Goal: Information Seeking & Learning: Learn about a topic

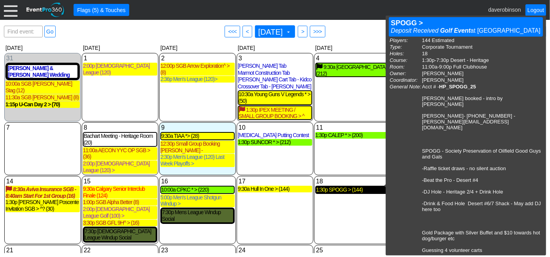
click at [349, 187] on div "1:30p SPOGG > (144)" at bounding box center [352, 190] width 73 height 7
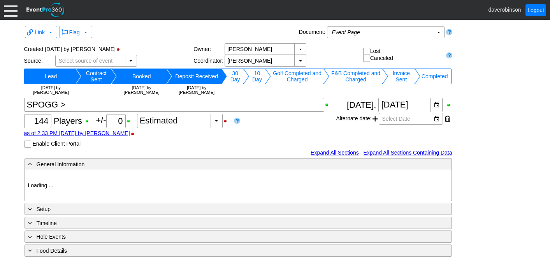
type input "Heritage Pointe Golf Club"
type input "Corporate Tournament"
type input "1123592"
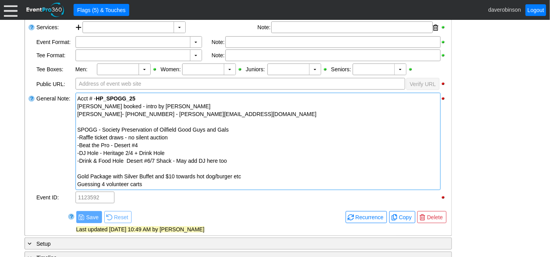
click at [103, 167] on div at bounding box center [257, 169] width 361 height 8
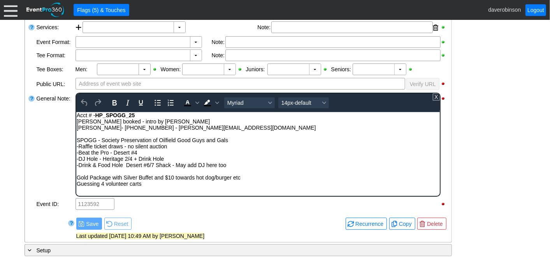
click at [165, 186] on div "Guessing 4 volunteer carts" at bounding box center [257, 183] width 363 height 6
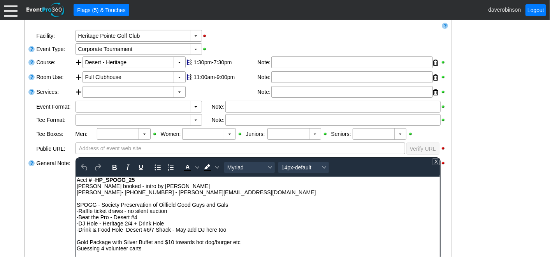
scroll to position [43, 0]
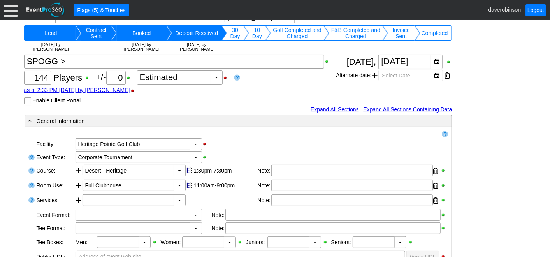
click at [7, 14] on div at bounding box center [11, 10] width 14 height 14
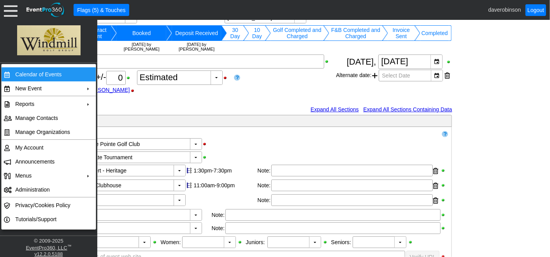
click at [37, 74] on td "Calendar of Events" at bounding box center [47, 74] width 70 height 14
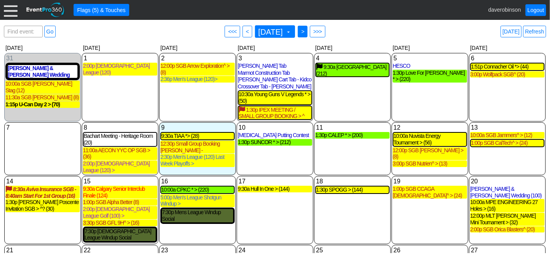
click at [306, 33] on span ">" at bounding box center [303, 32] width 6 height 8
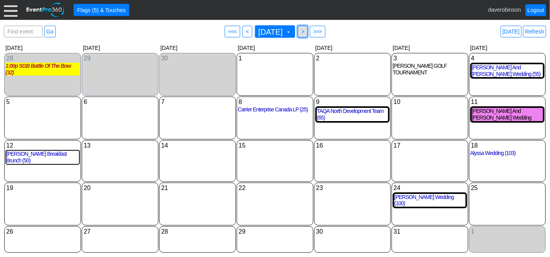
click at [306, 33] on span ">" at bounding box center [303, 32] width 6 height 8
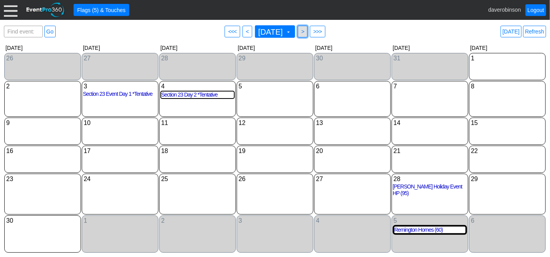
click at [306, 33] on span ">" at bounding box center [303, 32] width 6 height 8
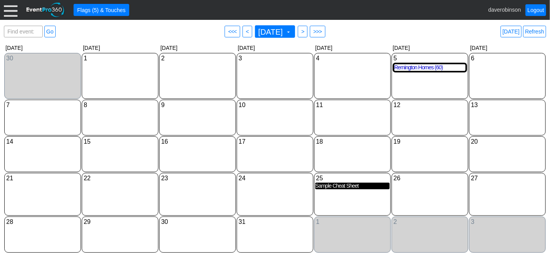
click at [340, 187] on div "Sample Cheat Sheet" at bounding box center [352, 186] width 74 height 7
click at [245, 32] on span "<" at bounding box center [248, 32] width 6 height 8
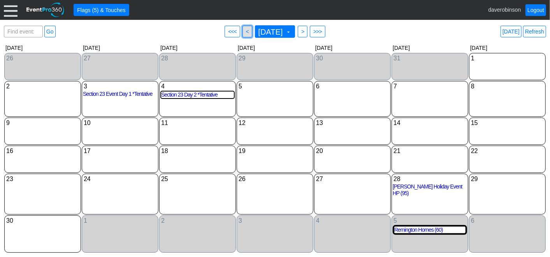
click at [245, 32] on span "<" at bounding box center [248, 32] width 6 height 8
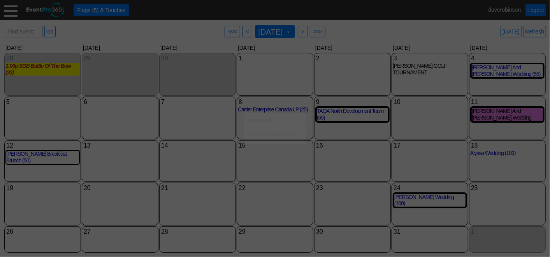
click at [245, 32] on span "<" at bounding box center [248, 32] width 6 height 8
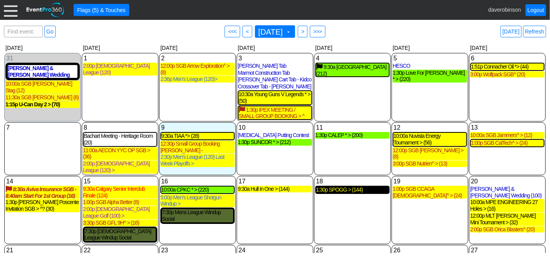
click at [343, 188] on div "1:30p SPOGG > (144)" at bounding box center [352, 190] width 73 height 7
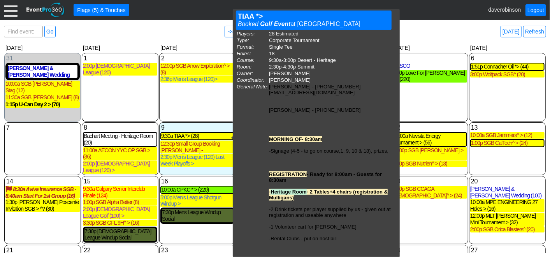
click at [219, 110] on div "2 Tuesday 12:00p SGB Arrow Exploration^ > (8) SGB Arrow Exploration^ > Deposit …" at bounding box center [197, 87] width 77 height 69
click at [184, 139] on div "9:30a TIAA *> (28)" at bounding box center [197, 136] width 73 height 7
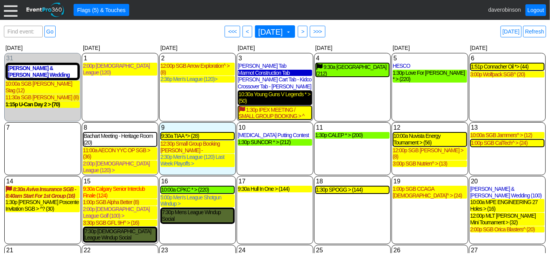
click at [292, 96] on div "10:30a Young Guns V Legends * > (50)" at bounding box center [275, 97] width 73 height 13
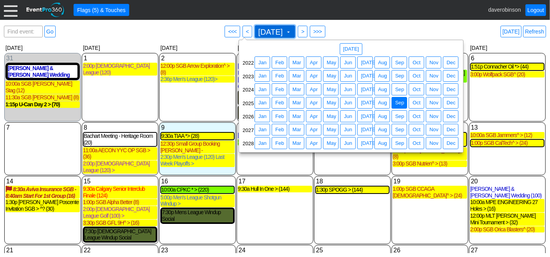
click at [292, 32] on span at bounding box center [288, 32] width 6 height 6
click at [398, 92] on span "Sep" at bounding box center [400, 90] width 12 height 8
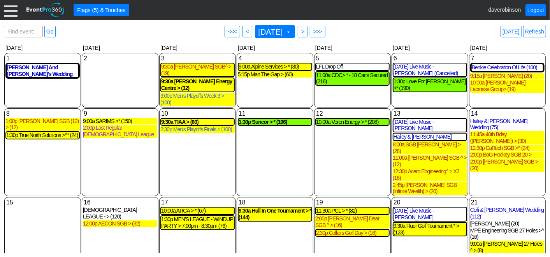
click at [399, 33] on div "Find event: enter title Go ● <<< ● < September 2024 ▼ ● > ● >>> Today Refresh" at bounding box center [275, 32] width 542 height 16
click at [267, 208] on div "9:30a Hull In One Tournament > * (144)" at bounding box center [275, 214] width 73 height 13
click at [292, 33] on span "September 2024 ▼" at bounding box center [274, 31] width 35 height 9
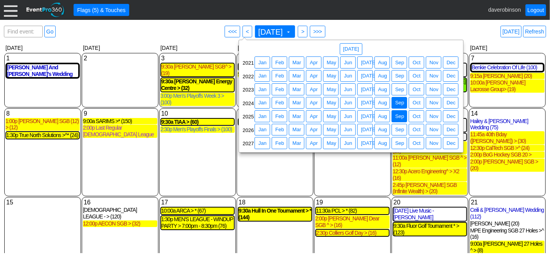
click at [401, 119] on span "Sep" at bounding box center [400, 117] width 12 height 8
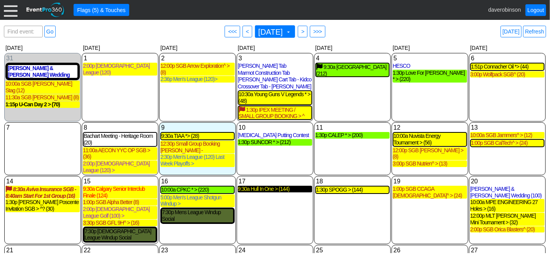
click at [266, 186] on div "9:30a Hull In One > (144)" at bounding box center [275, 189] width 74 height 7
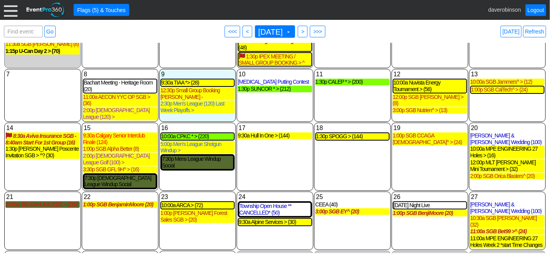
scroll to position [53, 0]
click at [292, 32] on span at bounding box center [288, 32] width 6 height 6
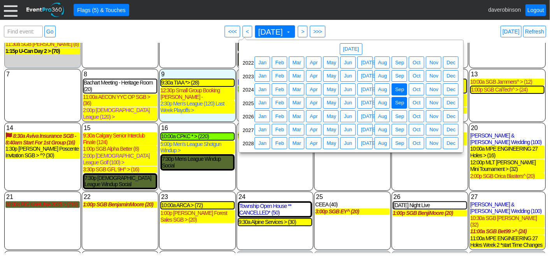
click at [401, 88] on span "Sep" at bounding box center [400, 90] width 12 height 8
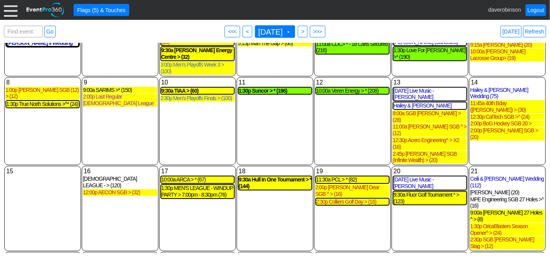
scroll to position [0, 0]
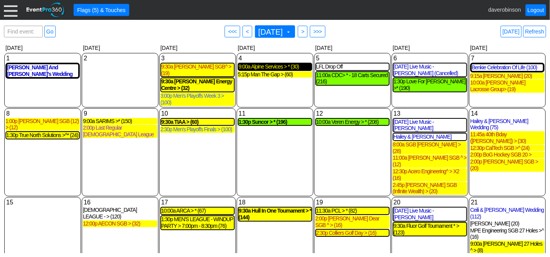
click at [268, 67] on div "9:00a Alpine Services > * (30)" at bounding box center [275, 66] width 73 height 7
click at [292, 31] on span at bounding box center [288, 32] width 6 height 6
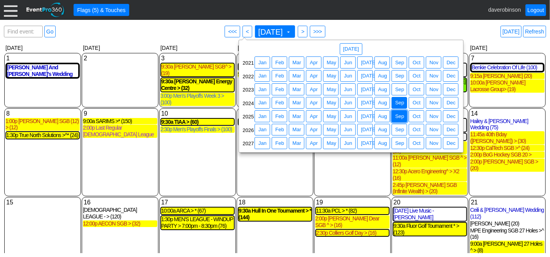
click at [402, 113] on span "Sep" at bounding box center [400, 117] width 12 height 8
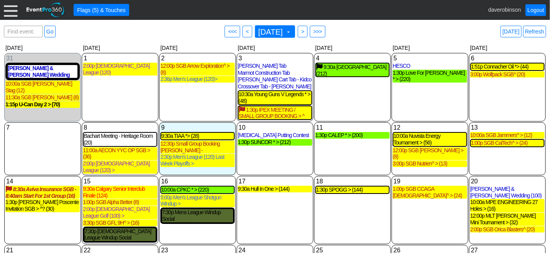
scroll to position [43, 0]
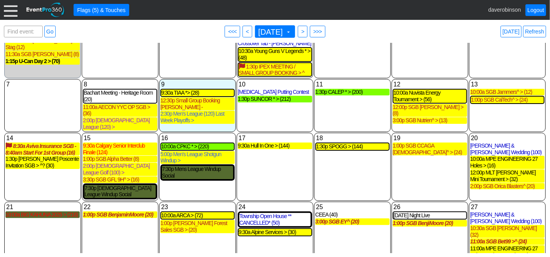
click at [415, 162] on div "19 Friday 1:00p SGB CCAGA Ladies^ > (24) SGB CCAGA Ladies^ > Deposit Received G…" at bounding box center [430, 167] width 77 height 68
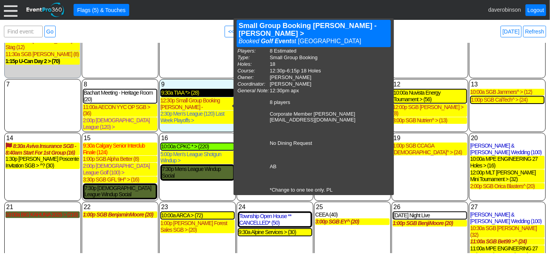
click at [198, 95] on div "9:30a TIAA *> (28)" at bounding box center [197, 93] width 73 height 7
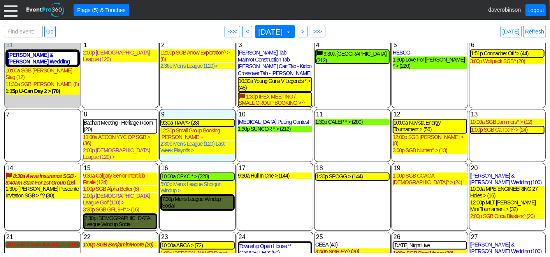
scroll to position [0, 0]
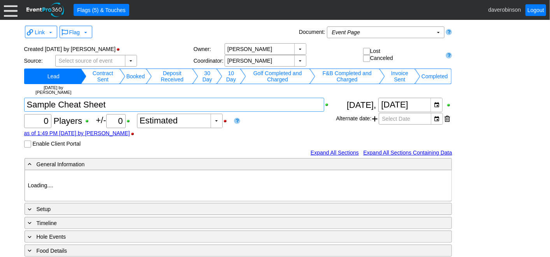
type input "Heritage Pointe Golf Club"
type input "1198007"
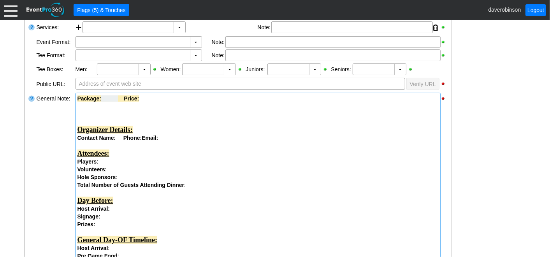
drag, startPoint x: 77, startPoint y: 98, endPoint x: 125, endPoint y: 118, distance: 52.2
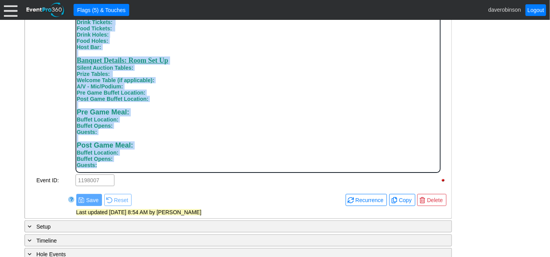
scroll to position [416, 0]
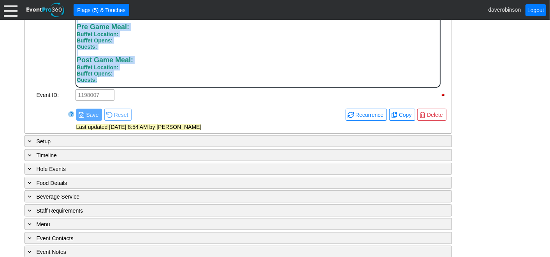
drag, startPoint x: 76, startPoint y: -84, endPoint x: 169, endPoint y: 86, distance: 193.9
copy body "Package: Price: Organizer Details: Contact Name: Phone: Email: Attendees: Playe…"
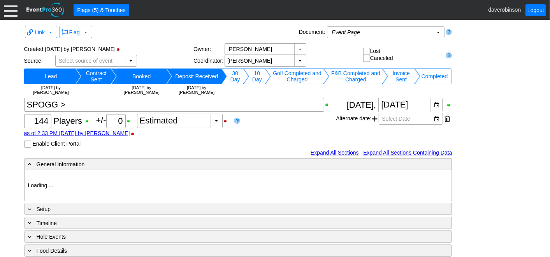
type input "Heritage Pointe Golf Club"
type input "Corporate Tournament"
type input "1123592"
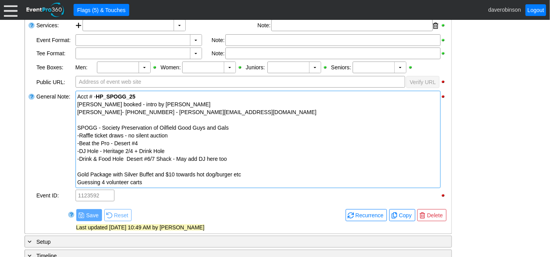
click at [163, 183] on div "Guessing 4 volunteer carts" at bounding box center [257, 182] width 361 height 8
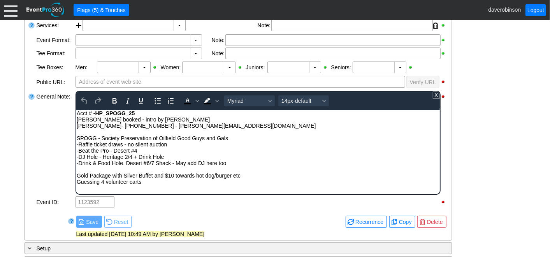
click at [160, 183] on div "Guessing 4 volunteer carts" at bounding box center [257, 181] width 363 height 6
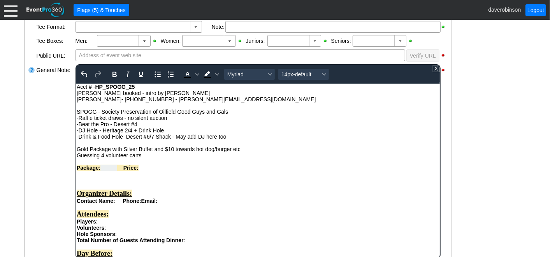
click at [109, 171] on span "Rich Text Area. Press ALT-0 for help." at bounding box center [108, 167] width 17 height 6
click at [104, 169] on span "Rich Text Area. Press ALT-0 for help." at bounding box center [108, 167] width 17 height 6
click at [166, 170] on div "Package: Gold Price:" at bounding box center [257, 167] width 363 height 6
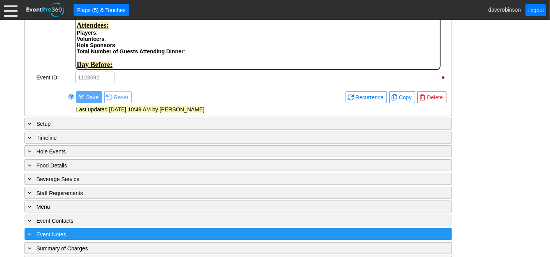
scroll to position [447, 0]
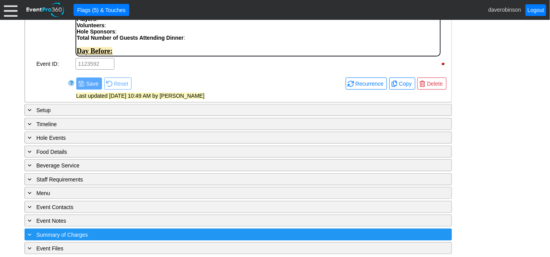
click at [34, 230] on div "+ Summary of Charges" at bounding box center [222, 234] width 392 height 9
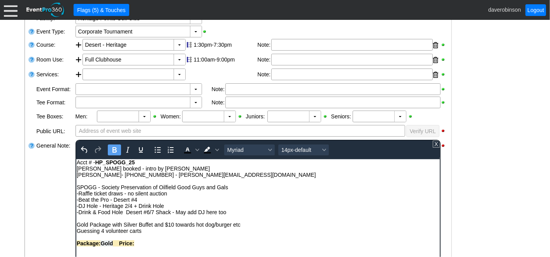
scroll to position [215, 0]
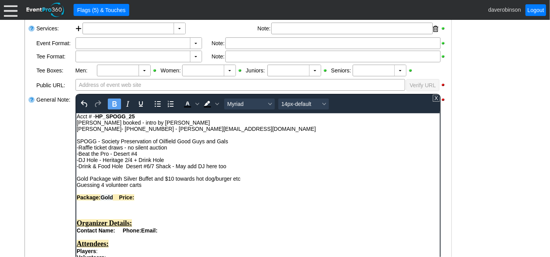
click at [113, 197] on span "Gold" at bounding box center [106, 197] width 12 height 6
click at [167, 199] on div "Package: Gold Price:" at bounding box center [257, 197] width 363 height 6
drag, startPoint x: 150, startPoint y: 197, endPoint x: 169, endPoint y: 197, distance: 18.7
click at [169, 197] on div "Package: Gold Price: $225" at bounding box center [257, 197] width 363 height 6
click at [216, 104] on icon "Background color Black" at bounding box center [217, 104] width 4 height 4
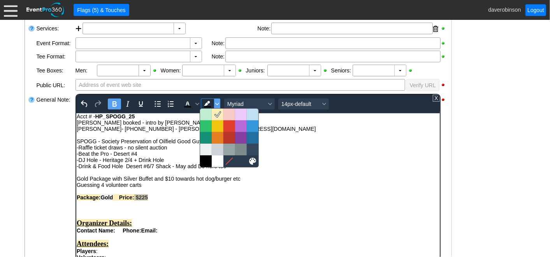
drag, startPoint x: 216, startPoint y: 104, endPoint x: 142, endPoint y: 7, distance: 122.3
click at [218, 114] on icon at bounding box center [218, 114] width 6 height 5
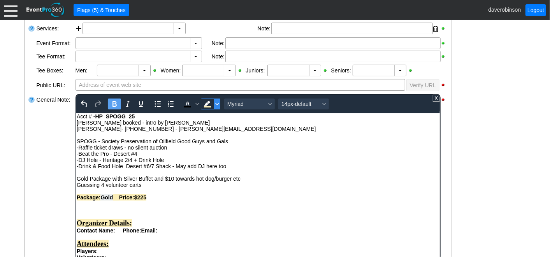
click at [218, 103] on span "Background color Light Yellow" at bounding box center [217, 104] width 6 height 11
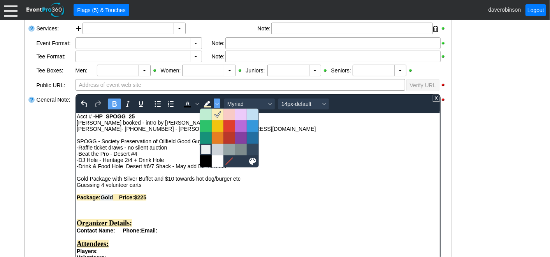
drag, startPoint x: 129, startPoint y: 38, endPoint x: 204, endPoint y: 150, distance: 134.7
click at [204, 150] on div at bounding box center [205, 149] width 9 height 9
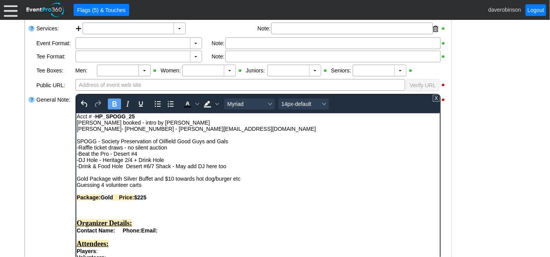
click at [174, 202] on div "Rich Text Area. Press ALT-0 for help." at bounding box center [257, 203] width 363 height 6
click at [173, 199] on div "Package: Gold Price: $225" at bounding box center [257, 197] width 363 height 6
click at [113, 196] on span "Gold" at bounding box center [106, 197] width 12 height 6
click at [32, 180] on div at bounding box center [32, 191] width 8 height 196
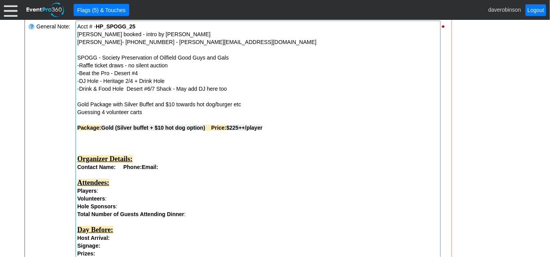
scroll to position [301, 0]
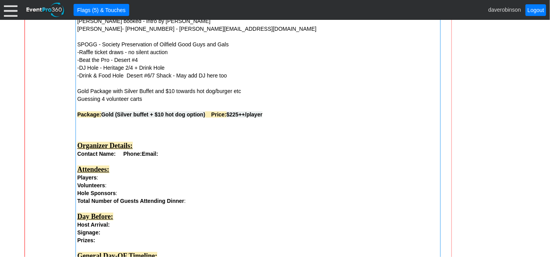
click at [82, 127] on div at bounding box center [257, 130] width 361 height 8
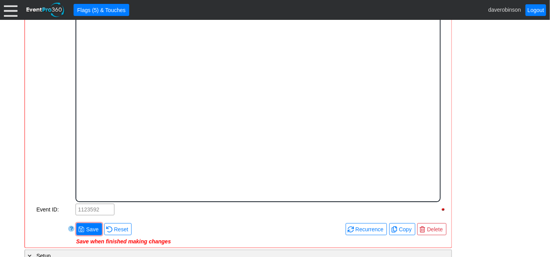
scroll to position [0, 0]
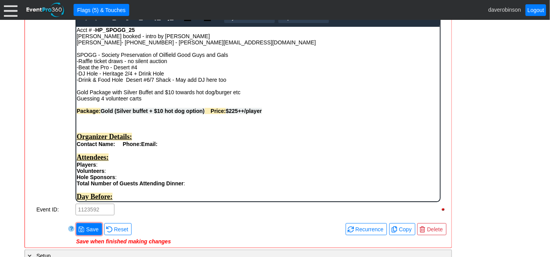
click at [83, 119] on div "Rich Text Area. Press ALT-0 for help." at bounding box center [257, 117] width 363 height 6
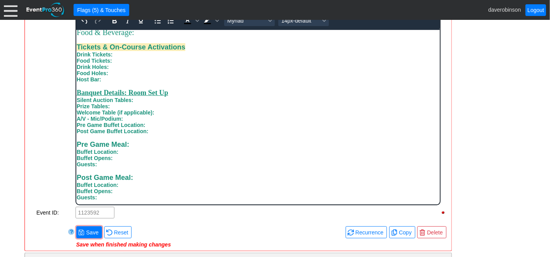
scroll to position [301, 0]
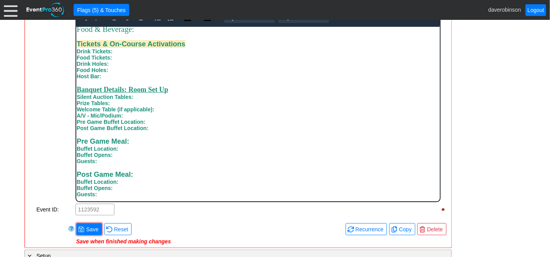
click at [167, 172] on div "Post Game Meal: Buffet Location:" at bounding box center [257, 177] width 363 height 14
click at [78, 230] on div "Remove all highlights Facility: ▼ Χ Heritage Pointe Golf Club Event Type: ▼ Χ C…" at bounding box center [238, 58] width 421 height 373
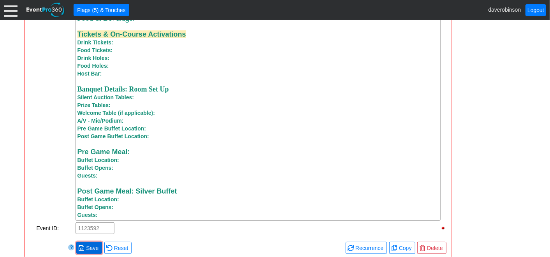
click at [86, 252] on span "Save" at bounding box center [92, 248] width 16 height 8
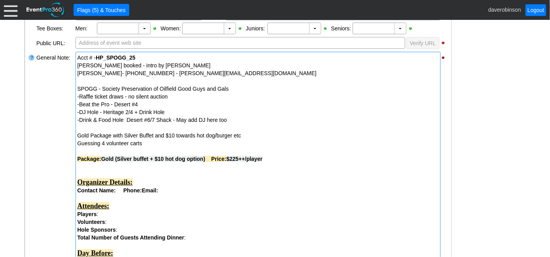
scroll to position [255, 0]
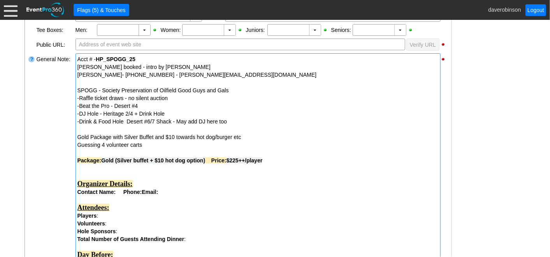
click at [116, 194] on div "Contact Name: Phone: Email:" at bounding box center [257, 192] width 361 height 8
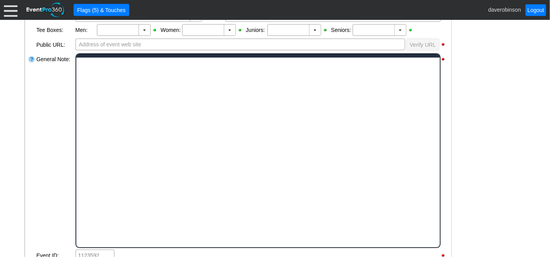
scroll to position [0, 0]
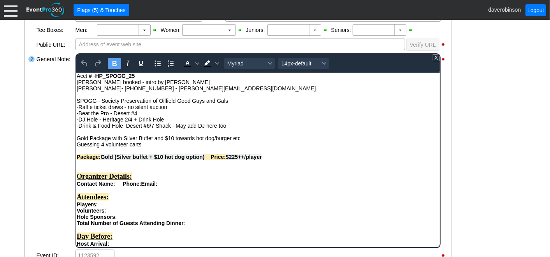
click at [118, 187] on strong "Rich Text Area. Press ALT-0 for help." at bounding box center [119, 183] width 6 height 6
click at [116, 187] on strong "Rich Text Area. Press ALT-0 for help." at bounding box center [119, 183] width 6 height 6
click at [175, 187] on strong "Phone:" at bounding box center [175, 183] width 18 height 6
drag, startPoint x: 176, startPoint y: 187, endPoint x: 213, endPoint y: 187, distance: 37.0
click at [213, 187] on strong "Phone: 403-588-2812" at bounding box center [201, 183] width 70 height 6
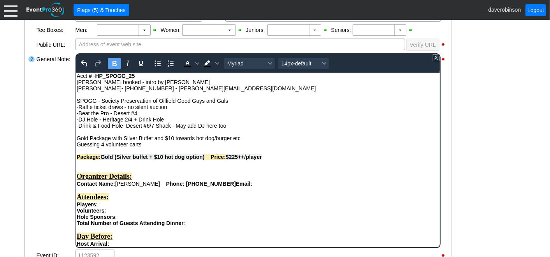
click at [116, 62] on icon "Bold" at bounding box center [113, 63] width 9 height 9
click at [250, 190] on div "Rich Text Area. Press ALT-0 for help." at bounding box center [257, 190] width 363 height 6
click at [246, 184] on div "Contact Name: Leah Terhorst Phone: 403-588-2812 Email:" at bounding box center [257, 183] width 363 height 6
drag, startPoint x: 151, startPoint y: 88, endPoint x: 229, endPoint y: 88, distance: 78.3
click at [229, 88] on div "Leah Terhorst- 403-588-2812 - leah@tsunamiwatersolutions.ca" at bounding box center [257, 88] width 363 height 6
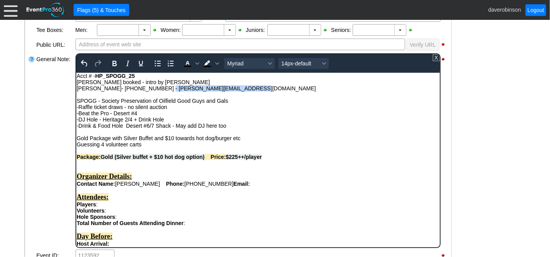
copy div "leah@tsunamiwatersolutions.ca"
click at [249, 187] on div "Contact Name: Leah Terhorst Phone: 403-588-2812 Email:" at bounding box center [257, 183] width 363 height 6
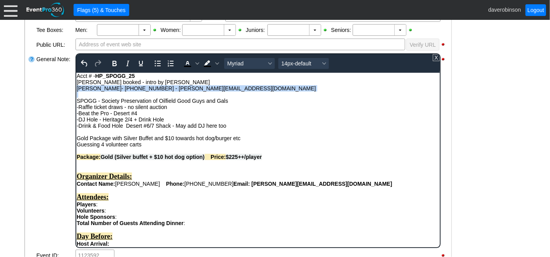
drag, startPoint x: 77, startPoint y: 89, endPoint x: 226, endPoint y: 92, distance: 149.5
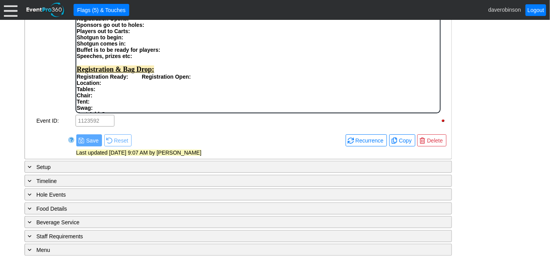
scroll to position [385, 0]
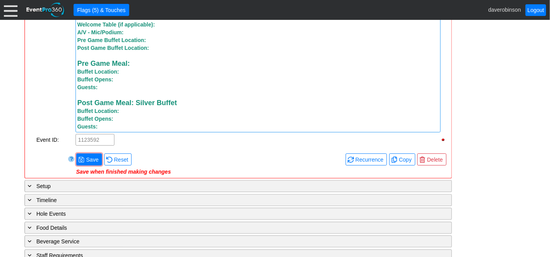
scroll to position [948, 0]
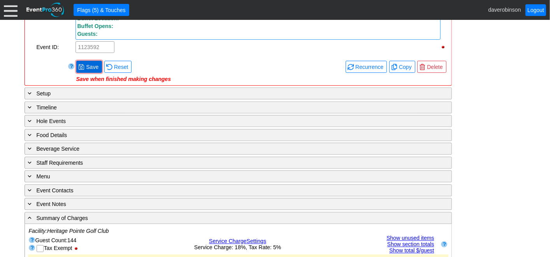
click at [93, 67] on span "Save" at bounding box center [92, 67] width 16 height 8
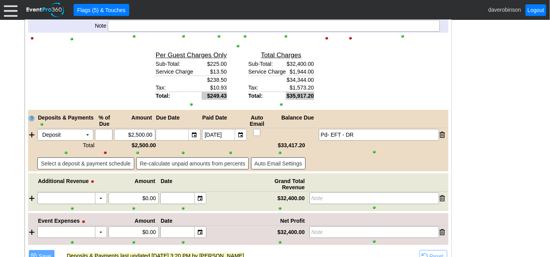
scroll to position [1359, 0]
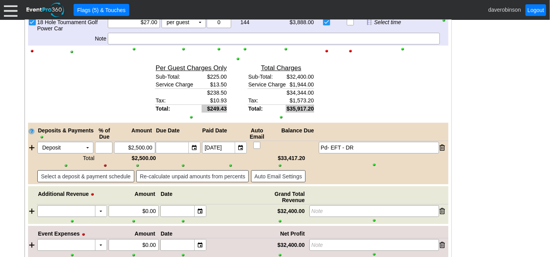
click at [523, 144] on div "Link ▼ Flag ▼ Document: Event Page Χ ▼ ● Print or PDF E-Sign ▼ Insert ▼ Save ▼ ▼" at bounding box center [275, 138] width 550 height 237
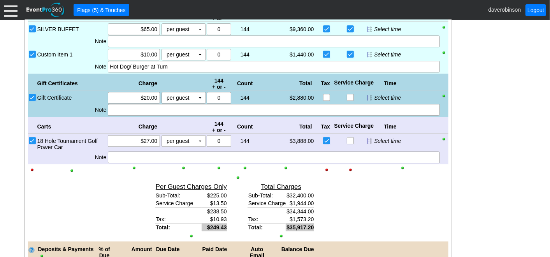
scroll to position [1229, 0]
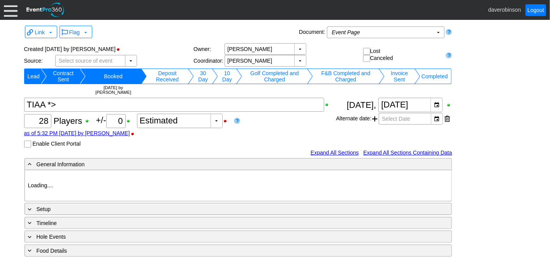
type input "Heritage Pointe Golf Club"
type input "Corporate Tournament"
type input "Scramble"
type input "Single Tee"
type input "Black"
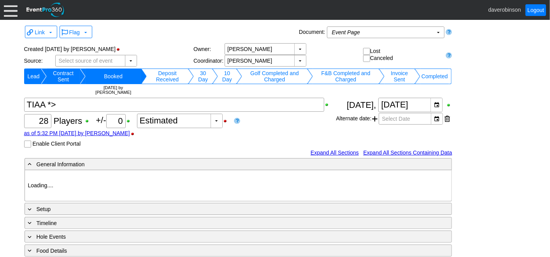
type input "Red"
type input "1046131"
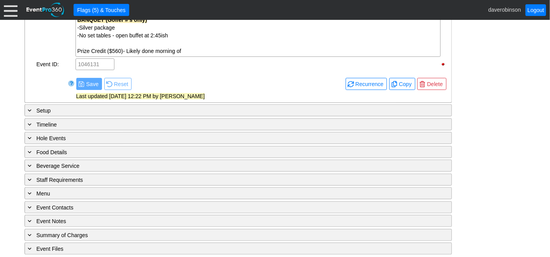
scroll to position [435, 0]
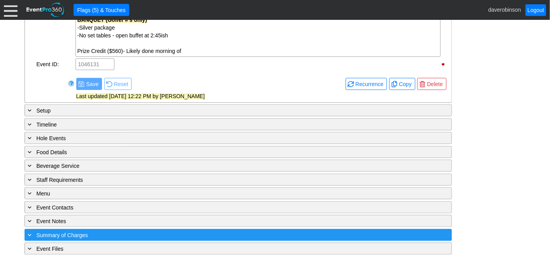
click at [54, 232] on span "Summary of Charges" at bounding box center [62, 235] width 51 height 6
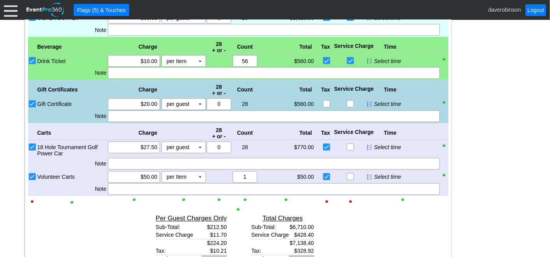
scroll to position [824, 0]
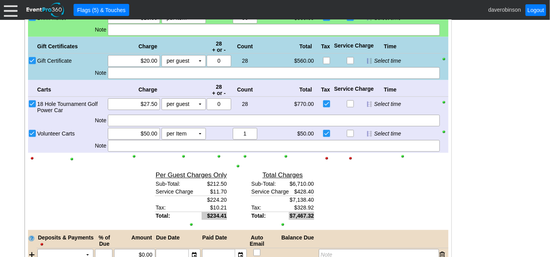
click at [65, 188] on div "Total $/Guest Sub-Total: $239.64 Service Charge $15.30 $254.94 Tax: $11.75 Tota…" at bounding box center [99, 199] width 87 height 61
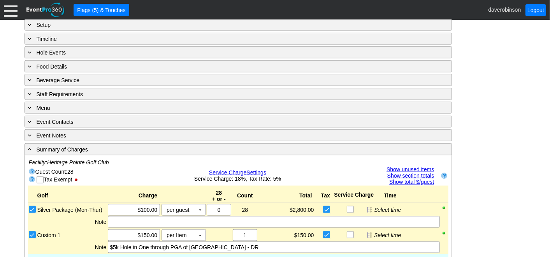
scroll to position [522, 0]
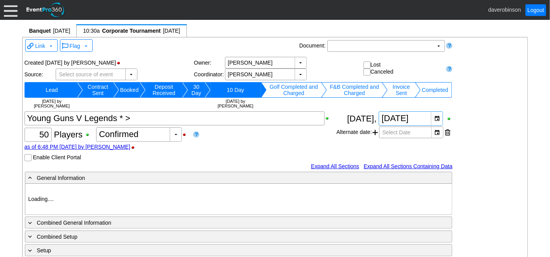
type input "Heritage Pointe Golf Club"
type input "Corporate Tournament"
type input "Other"
type input "X Over"
type input "Black"
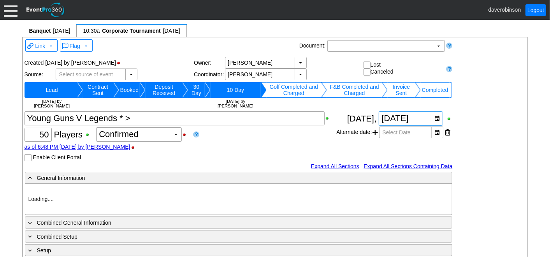
type input "1188786"
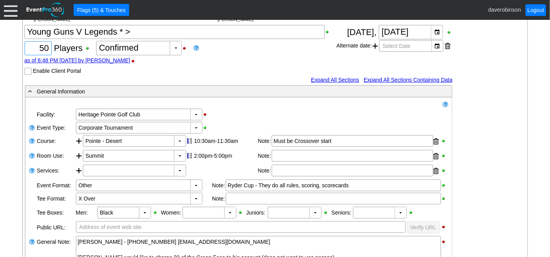
drag, startPoint x: 34, startPoint y: 46, endPoint x: 55, endPoint y: 47, distance: 20.3
click at [55, 47] on div "Χ 50 Players +/- Χ 0 ▼ Χ Confirmed as of 6:48 PM [DATE] by [PERSON_NAME] Enable…" at bounding box center [181, 50] width 312 height 50
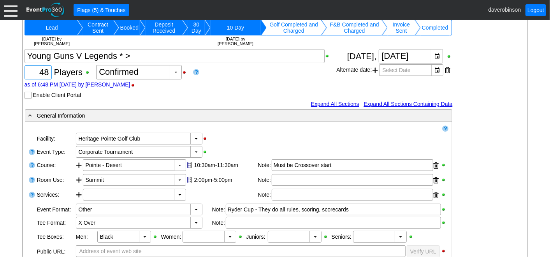
scroll to position [43, 0]
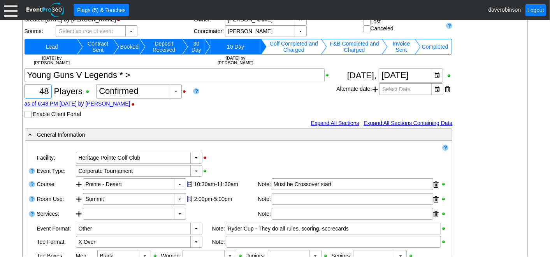
type input "48"
click at [266, 97] on div "Χ 48 Players +/- Χ 0 ▼ Χ Confirmed as of 6:48 PM [DATE] by [PERSON_NAME] Enable…" at bounding box center [181, 93] width 312 height 50
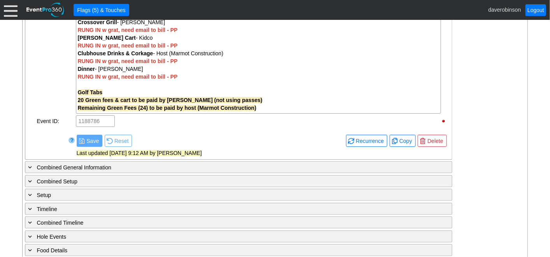
scroll to position [641, 0]
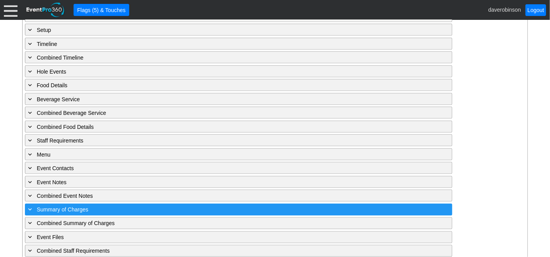
click at [66, 207] on span "Summary of Charges" at bounding box center [62, 210] width 51 height 6
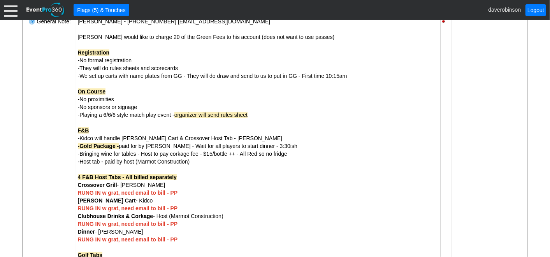
scroll to position [289, 0]
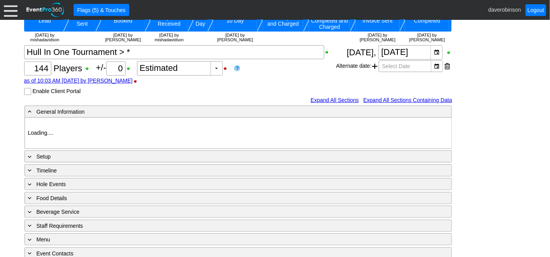
scroll to position [86, 0]
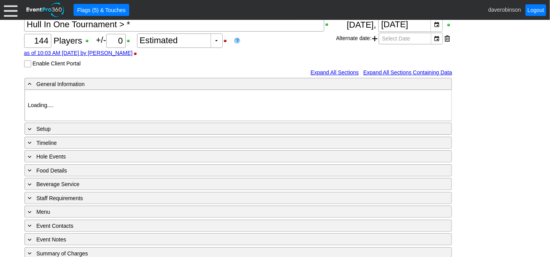
type input "Heritage Pointe Golf Club"
type input "Corporate Tournament"
type input "Scramble"
type input "Shotgun"
type input "Black"
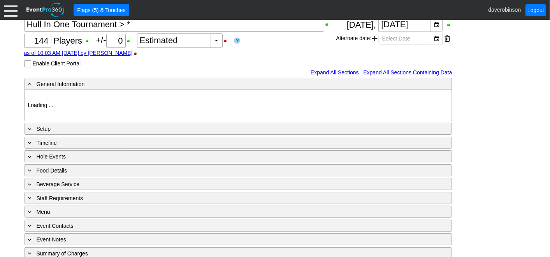
type input "Red"
type input "864706"
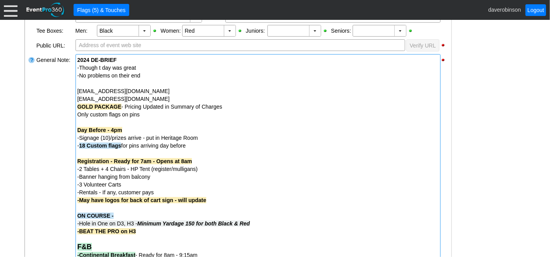
scroll to position [259, 0]
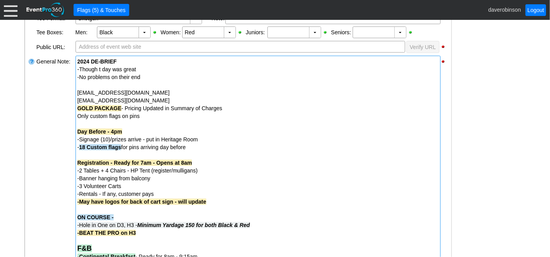
click at [76, 101] on div "2024 DE-BRIEF -Though t day was great -No problems on their end [EMAIL_ADDRESS]…" at bounding box center [258, 237] width 365 height 363
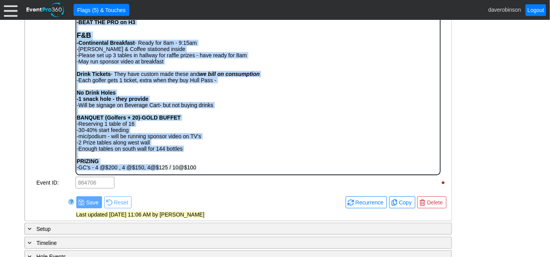
scroll to position [349, 0]
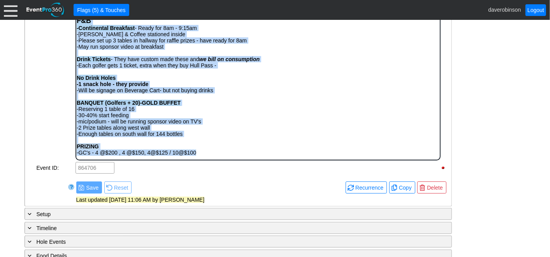
drag, startPoint x: 76, startPoint y: 27, endPoint x: 246, endPoint y: 153, distance: 211.6
click at [246, 153] on body "2024 DE-BRIEF -Though t day was great -No problems on their end ssmith@hullserv…" at bounding box center [258, 13] width 364 height 292
copy body "GOLD PACKAGE - Pricing Updated in Summary of Charges Only custom flags on pins …"
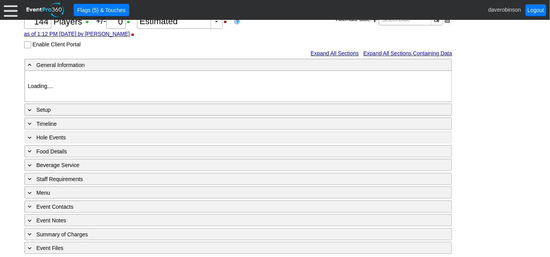
type input "Heritage Pointe Golf Club"
type input "Corporate Tournament"
type input "1054800"
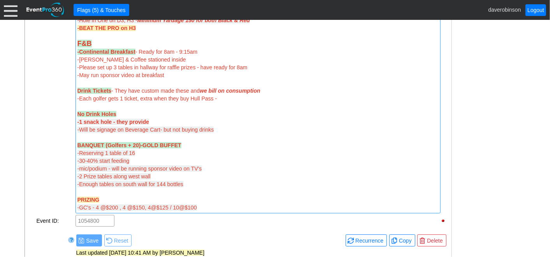
scroll to position [578, 0]
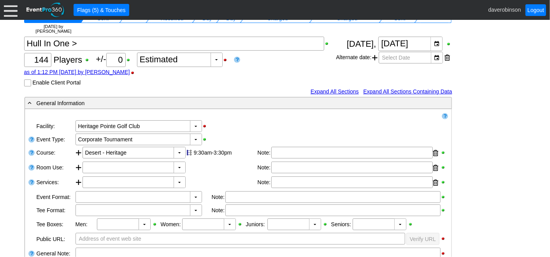
scroll to position [0, 0]
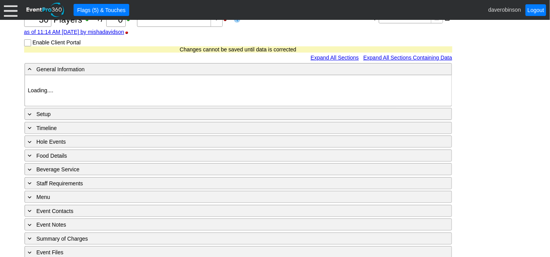
type input "Heritage Pointe Golf Club"
type input "Corporate Tournament"
type input "Scramble"
type input "Single Tee"
type input "White"
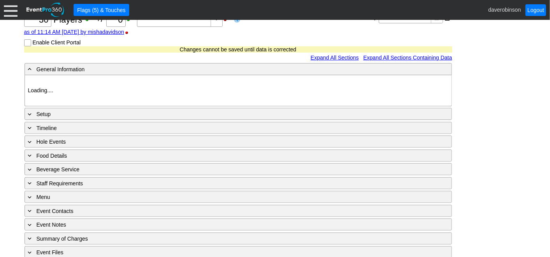
type input "Red"
type input "1000334"
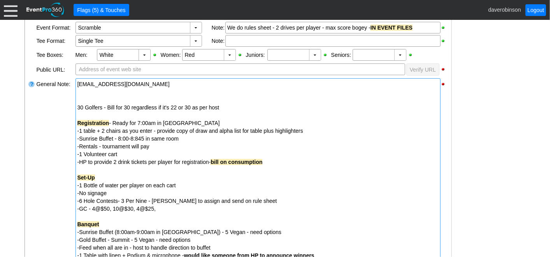
click at [78, 106] on div "30 Golfers - Bill for 30 regardless if it's 22 or 30 as per host" at bounding box center [257, 108] width 361 height 8
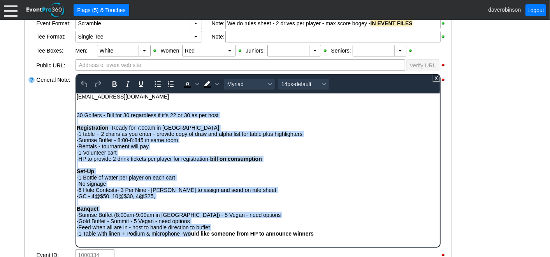
scroll to position [243, 0]
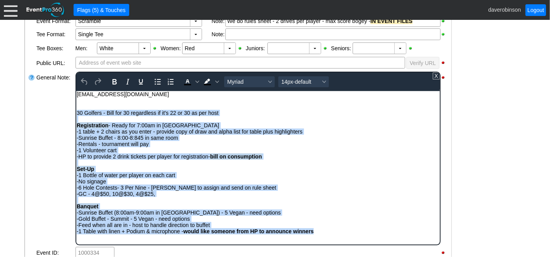
drag, startPoint x: 77, startPoint y: 113, endPoint x: 410, endPoint y: 234, distance: 354.3
click at [410, 234] on body "RBanerjee@alpineservices.ca 30 Golfers - Bill for 30 regardless if it's 22 or 3…" at bounding box center [258, 164] width 364 height 147
copy body "30 Golfers - Bill for 30 regardless if it's 22 or 30 as per host Registration -…"
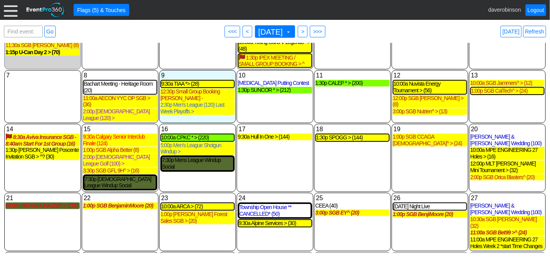
scroll to position [53, 0]
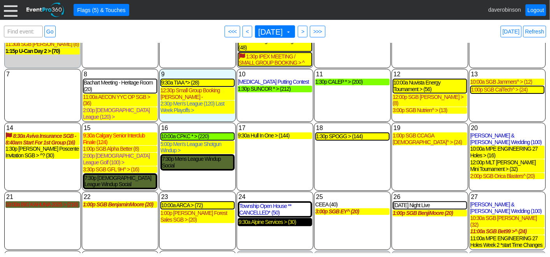
click at [273, 219] on div "9:30a Alpine Services > (30)" at bounding box center [275, 222] width 73 height 7
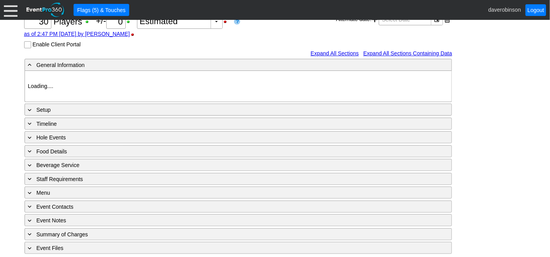
type input "Heritage Pointe Golf Club"
type input "Corporate Tournament"
type input "Scramble"
type input "Single Tee"
type input "White"
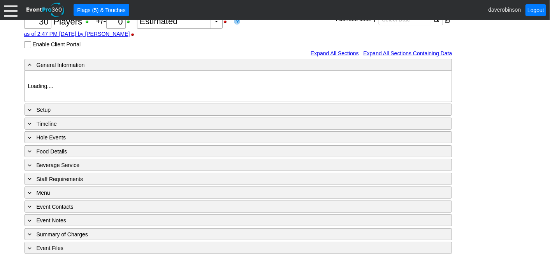
type input "Red"
type input "1197417"
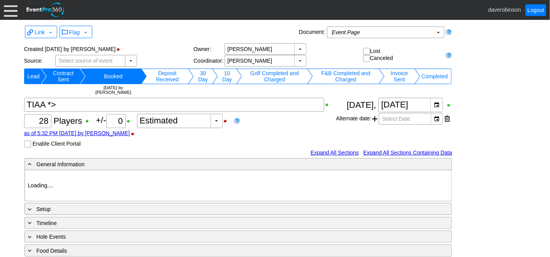
type input "Heritage Pointe Golf Club"
type input "Corporate Tournament"
type input "Scramble"
type input "Single Tee"
type input "Black"
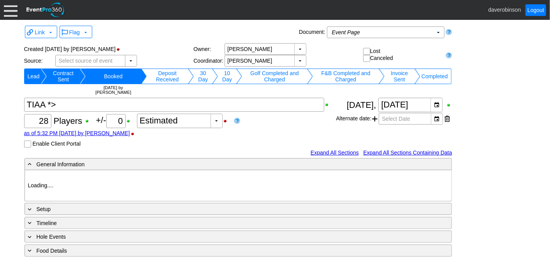
type input "Red"
type input "1046131"
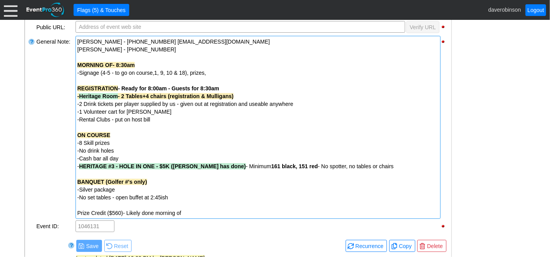
scroll to position [259, 0]
